Goal: Use online tool/utility

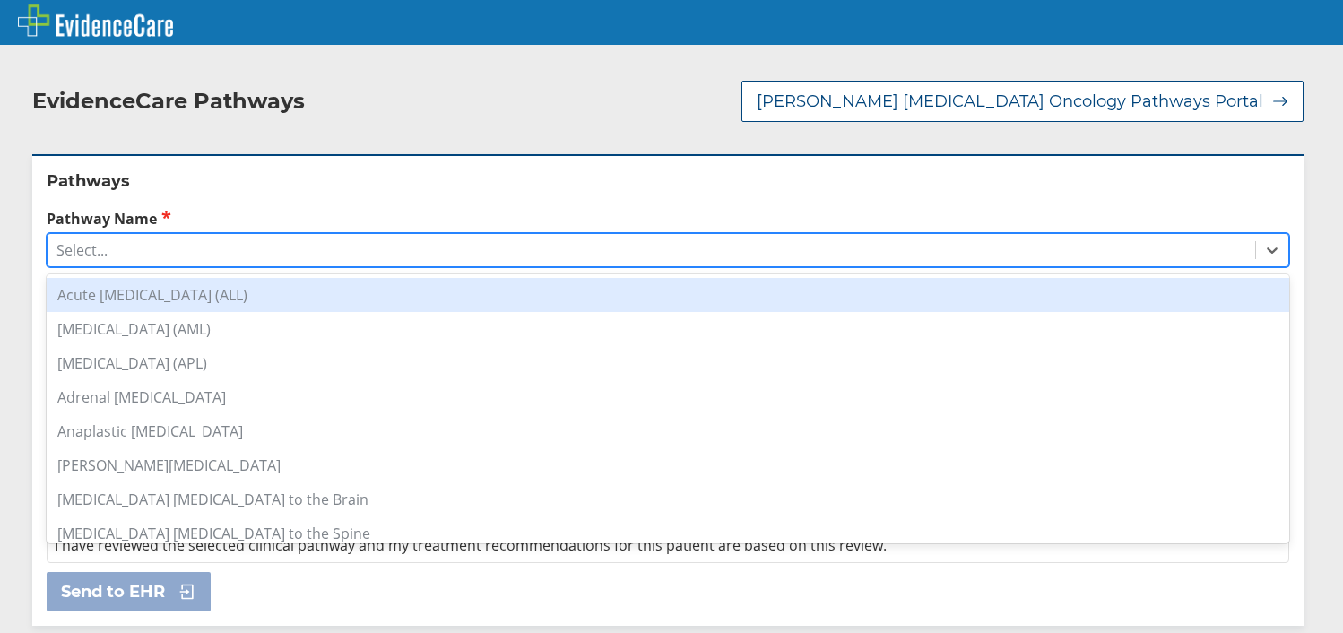
click at [314, 236] on div "Select..." at bounding box center [652, 250] width 1208 height 30
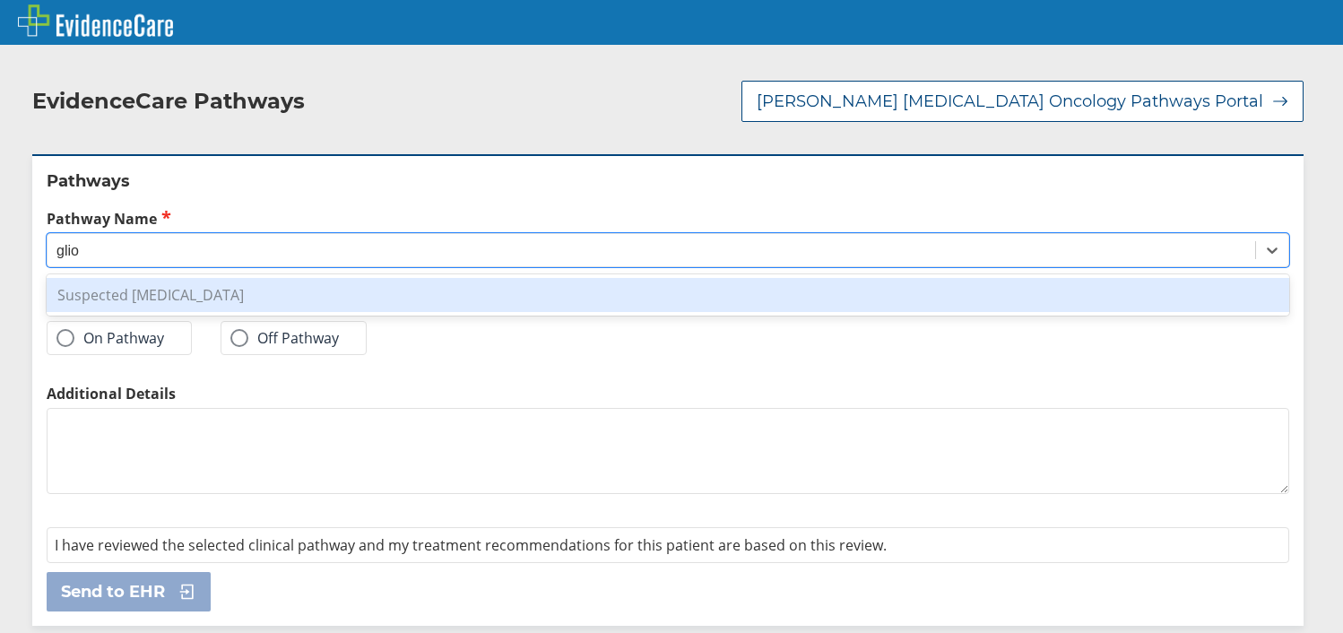
click at [275, 278] on div "Suspected [MEDICAL_DATA]" at bounding box center [668, 295] width 1243 height 34
type input "glio"
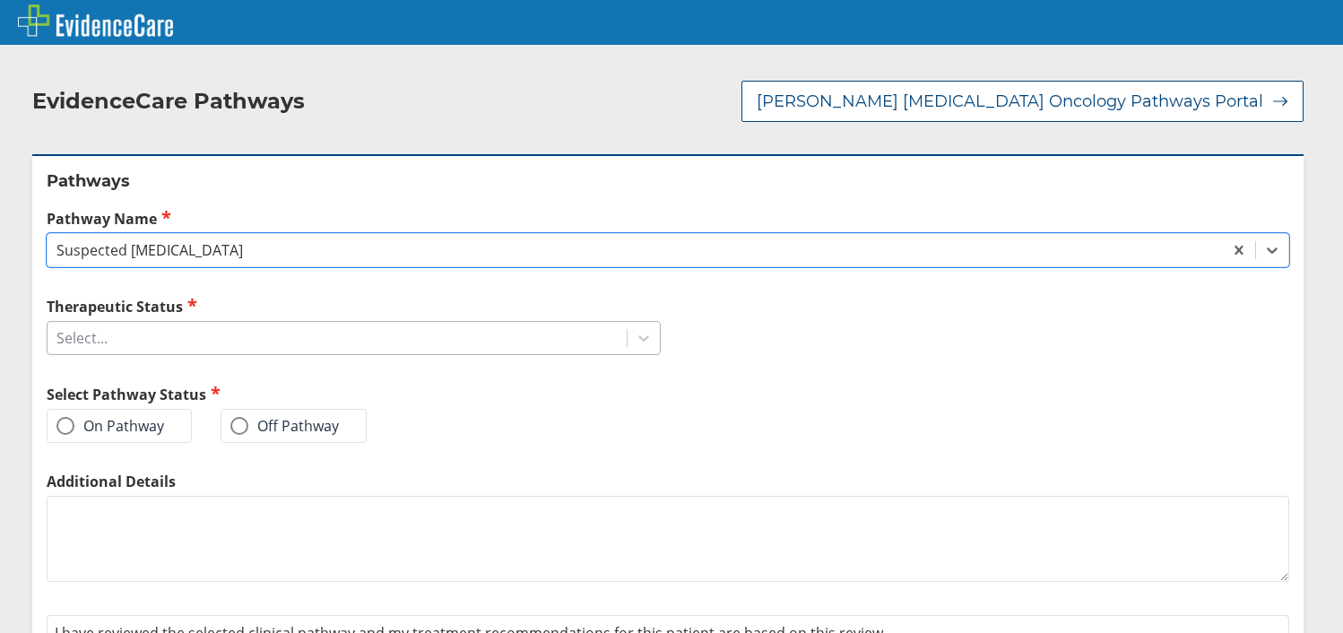
click at [81, 328] on div "Select..." at bounding box center [81, 338] width 51 height 20
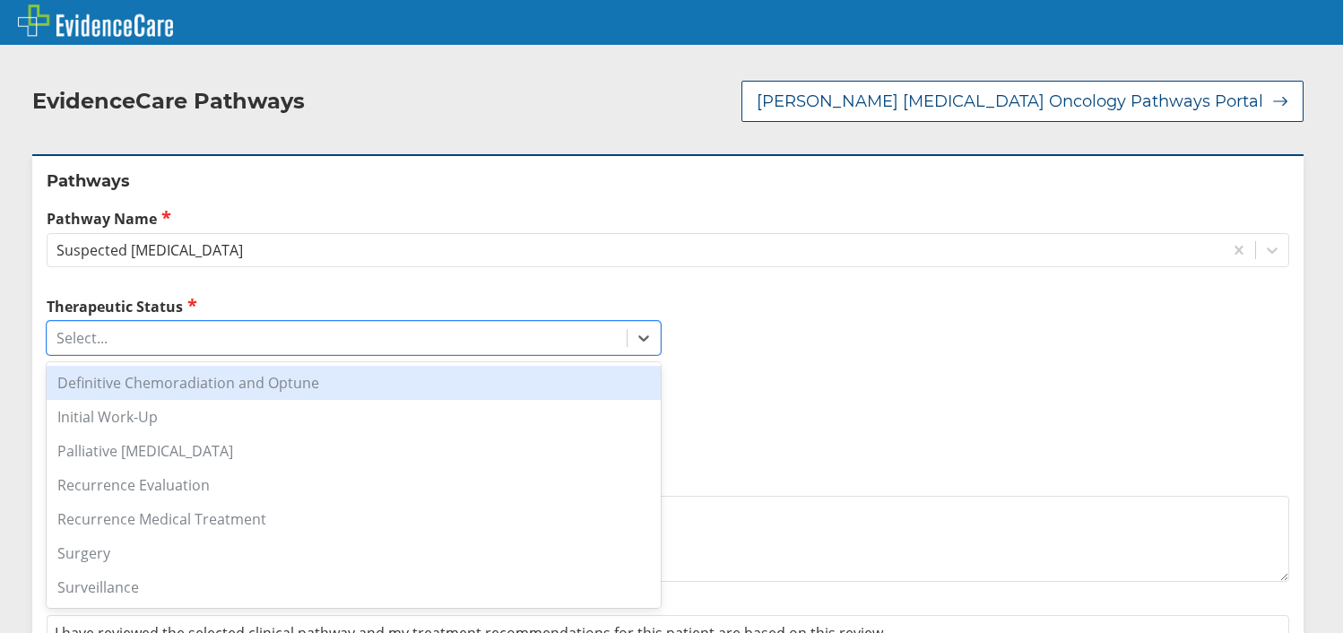
click at [112, 371] on div "Definitive Chemoradiation and Optune" at bounding box center [354, 383] width 614 height 34
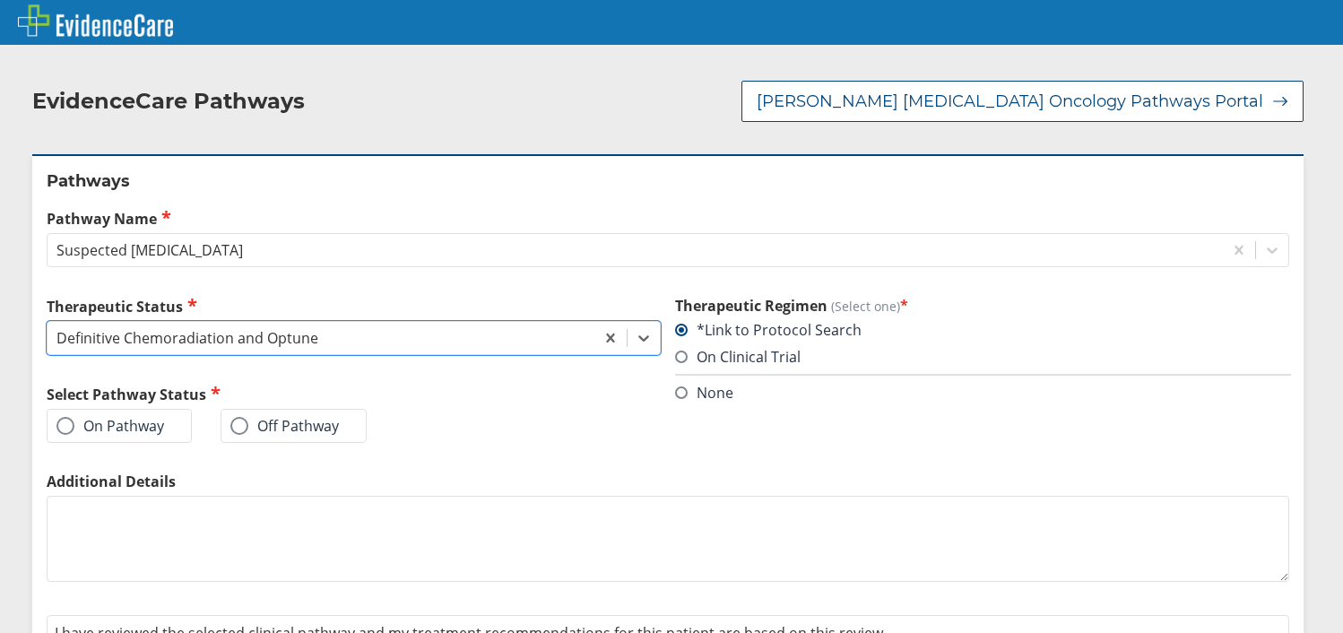
click at [98, 417] on label "On Pathway" at bounding box center [110, 426] width 108 height 18
click at [0, 0] on input "On Pathway" at bounding box center [0, 0] width 0 height 0
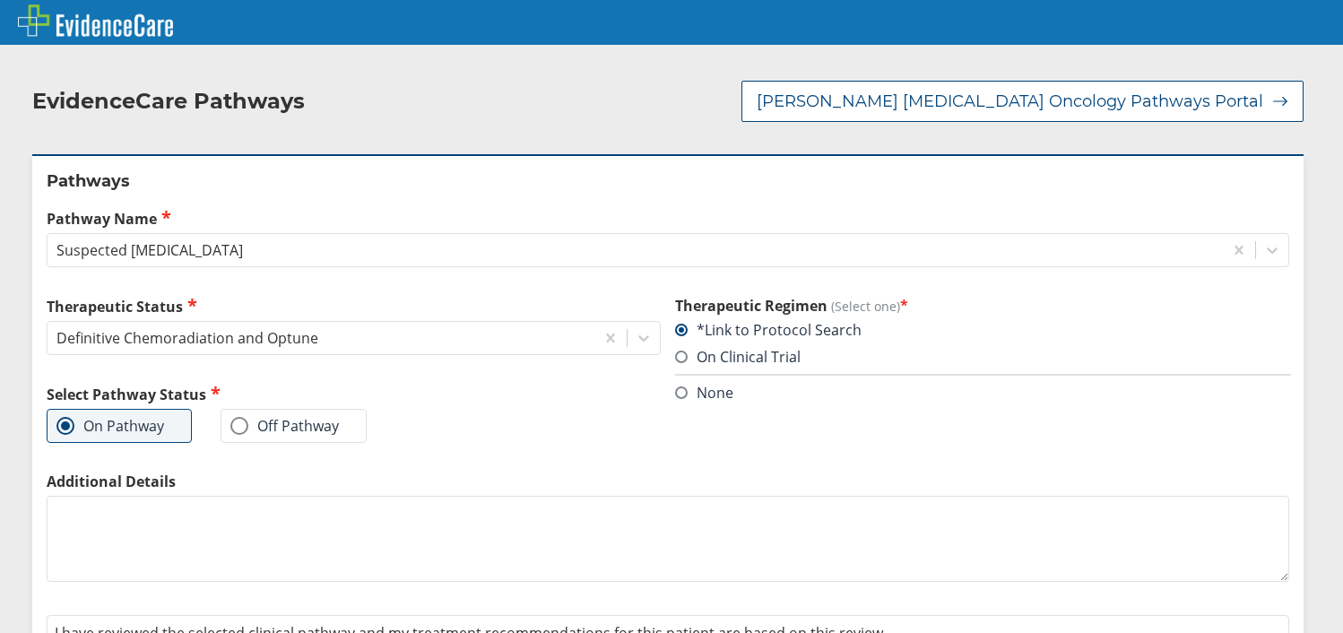
scroll to position [70, 0]
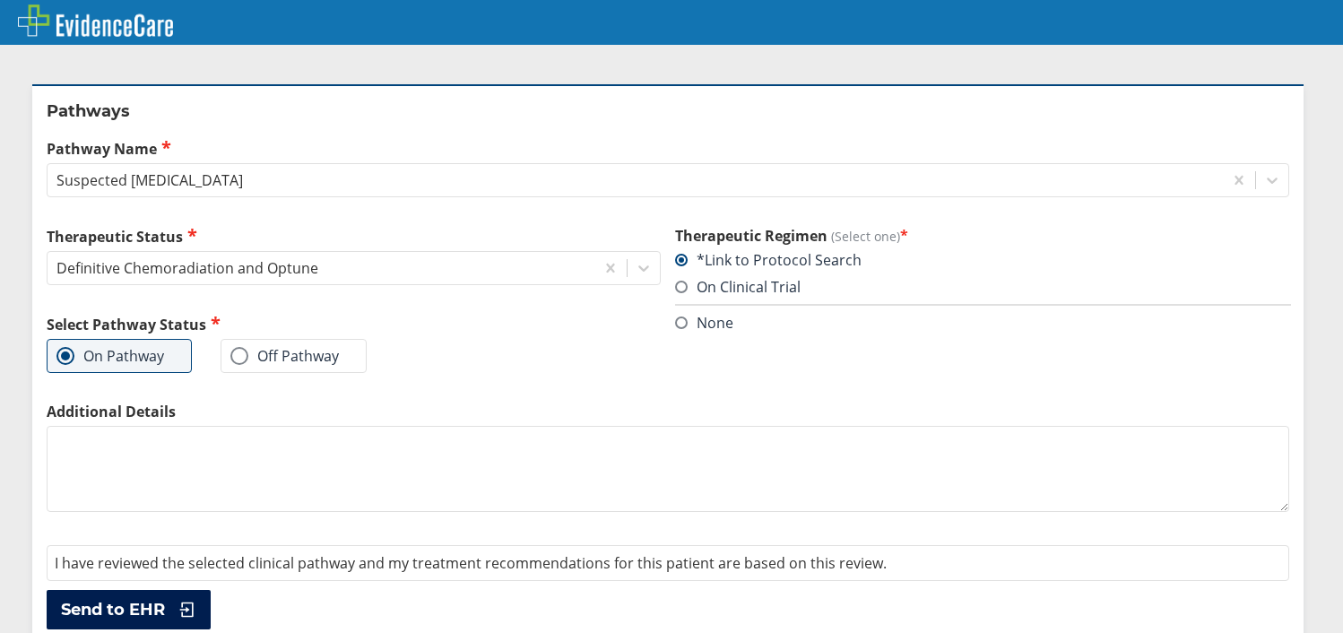
click at [143, 590] on button "Send to EHR" at bounding box center [129, 609] width 164 height 39
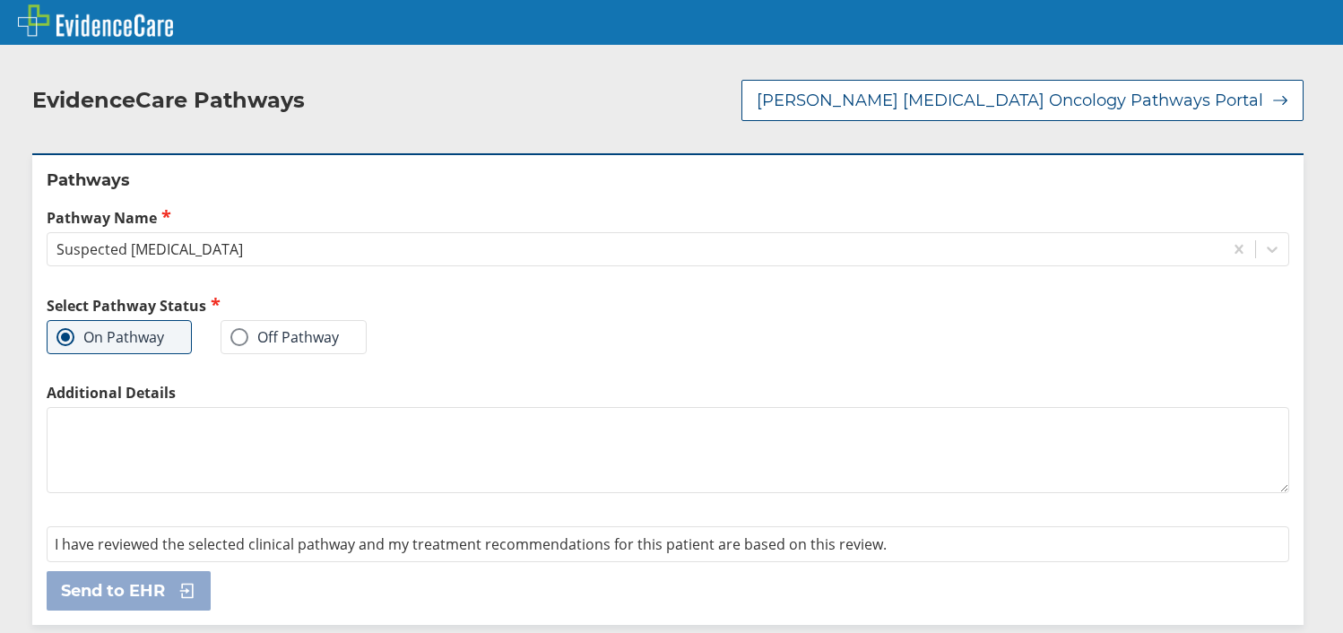
scroll to position [0, 0]
